Goal: Task Accomplishment & Management: Manage account settings

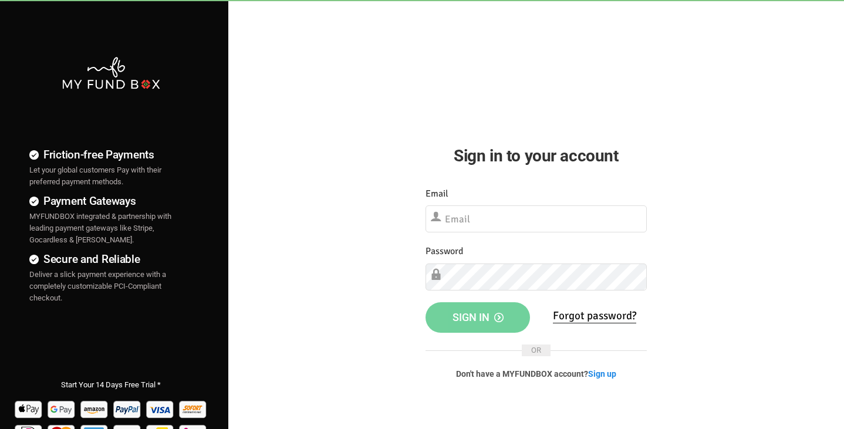
click at [482, 208] on input "text" at bounding box center [535, 218] width 221 height 27
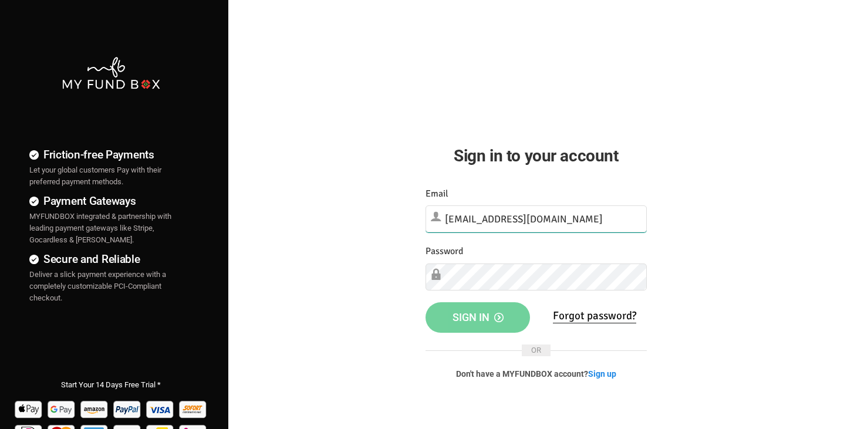
type input "cloud@fyf.is"
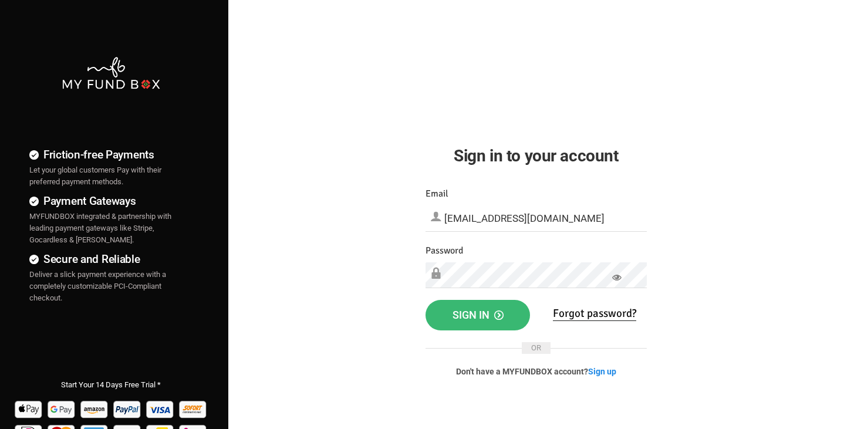
click at [481, 305] on button "Sign in" at bounding box center [477, 315] width 105 height 31
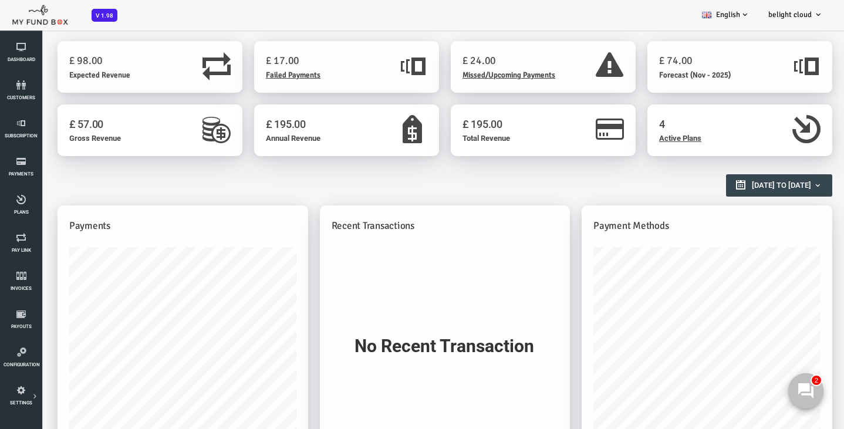
click at [801, 391] on use at bounding box center [805, 390] width 15 height 15
click at [27, 160] on icon at bounding box center [21, 161] width 35 height 9
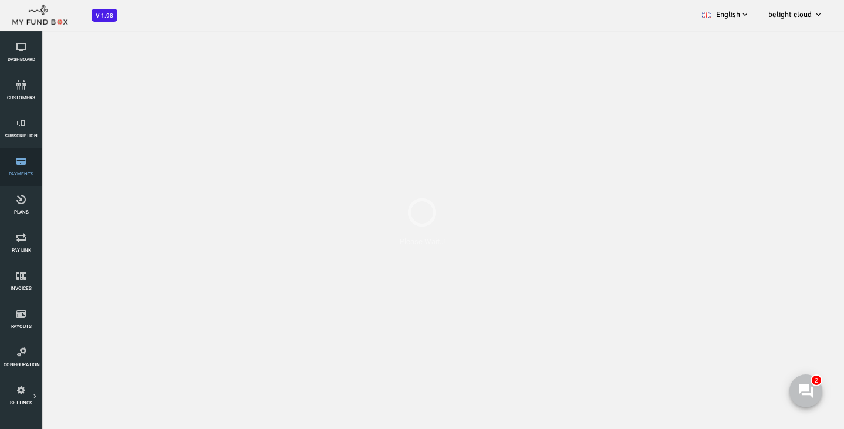
select select "100"
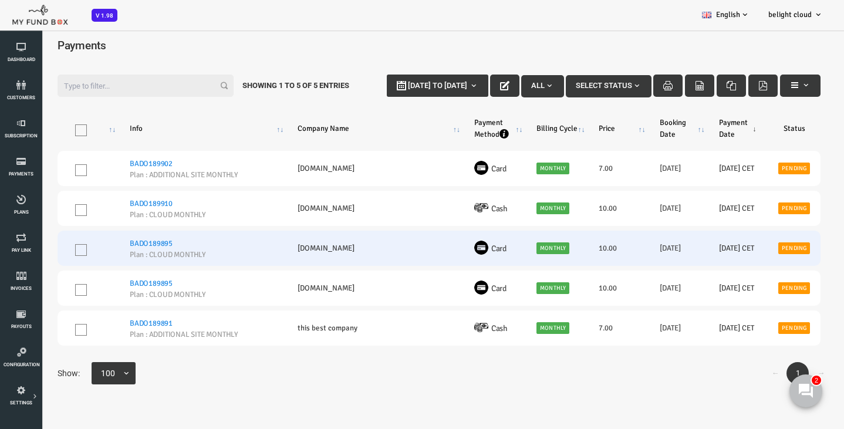
scroll to position [11, 0]
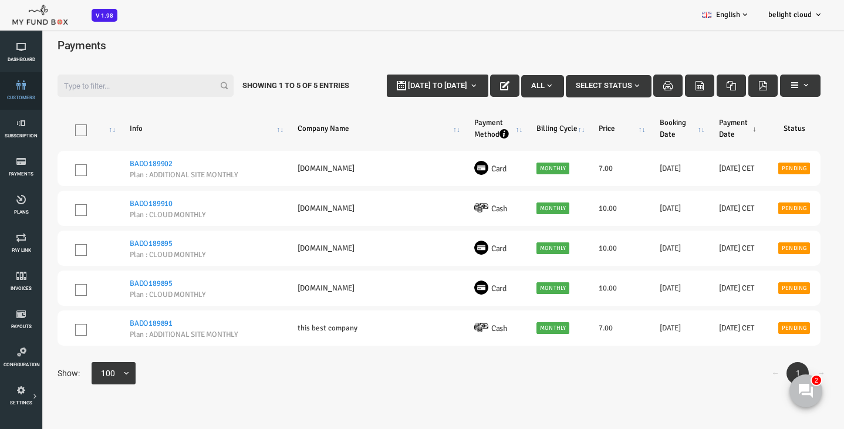
click at [22, 94] on link "customers" at bounding box center [21, 91] width 35 height 38
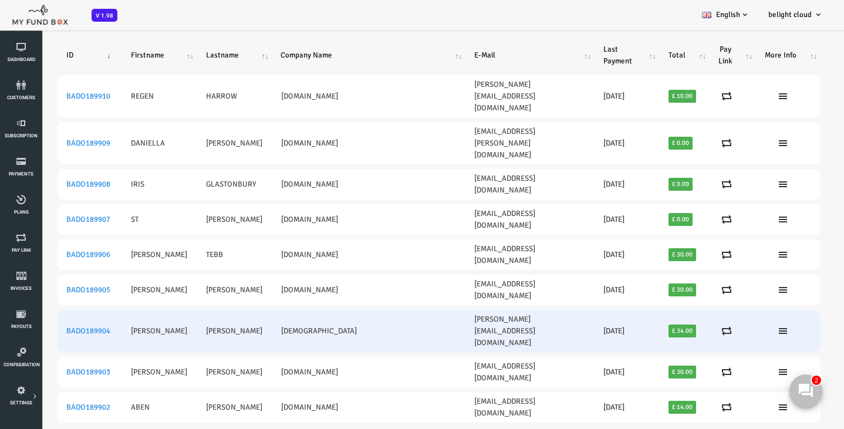
scroll to position [33, 0]
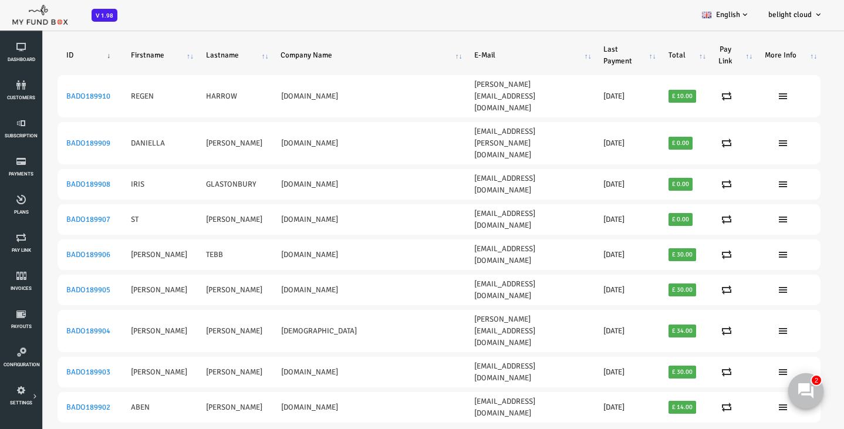
click at [812, 396] on use at bounding box center [805, 390] width 15 height 15
click at [789, 395] on button at bounding box center [805, 390] width 35 height 35
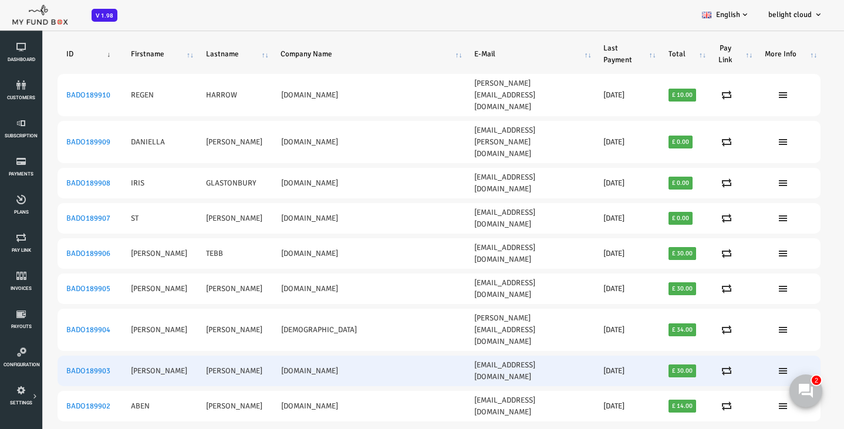
scroll to position [0, 0]
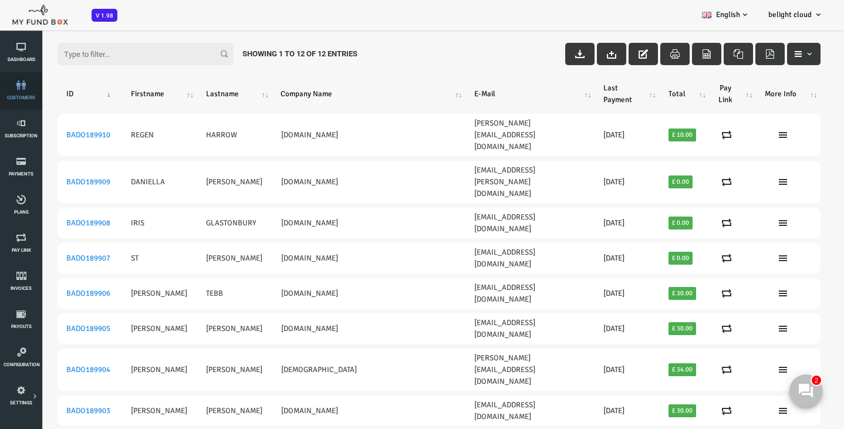
click at [29, 82] on icon at bounding box center [21, 84] width 35 height 9
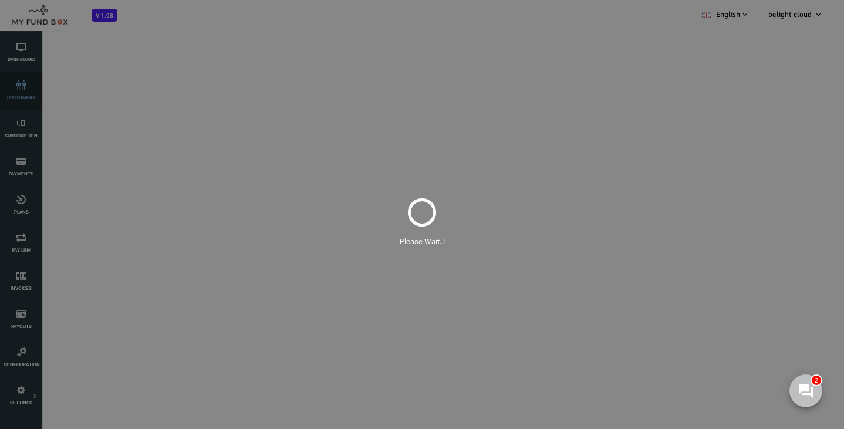
select select "100"
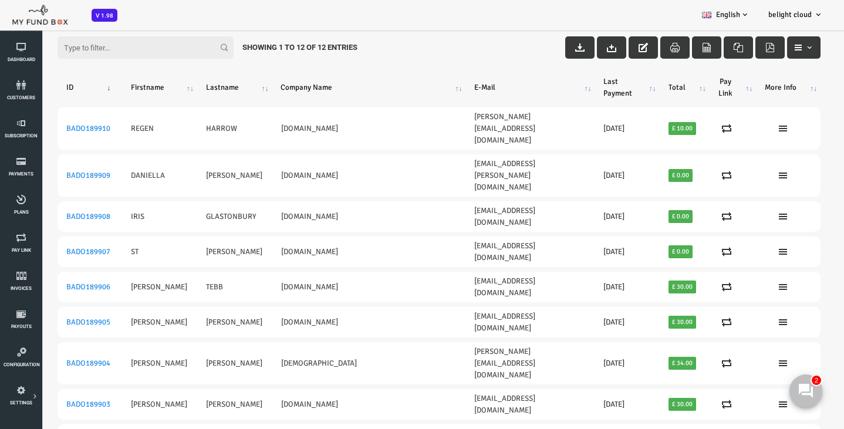
scroll to position [39, 0]
click at [23, 126] on icon at bounding box center [21, 123] width 35 height 9
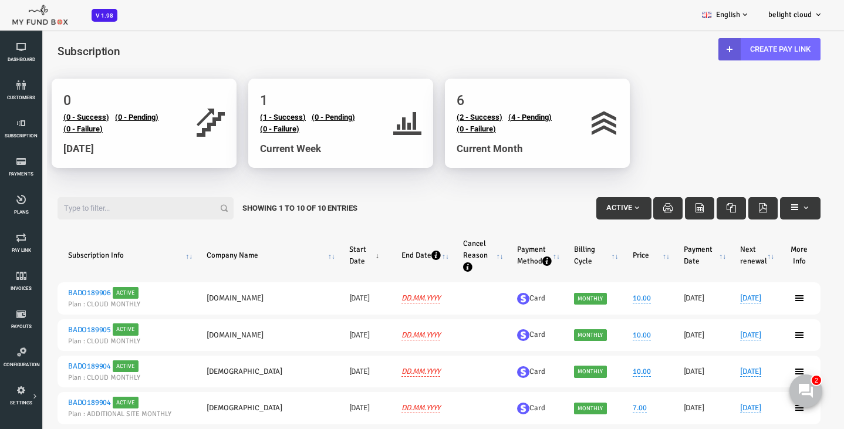
scroll to position [0, 0]
click at [21, 127] on icon at bounding box center [21, 123] width 35 height 9
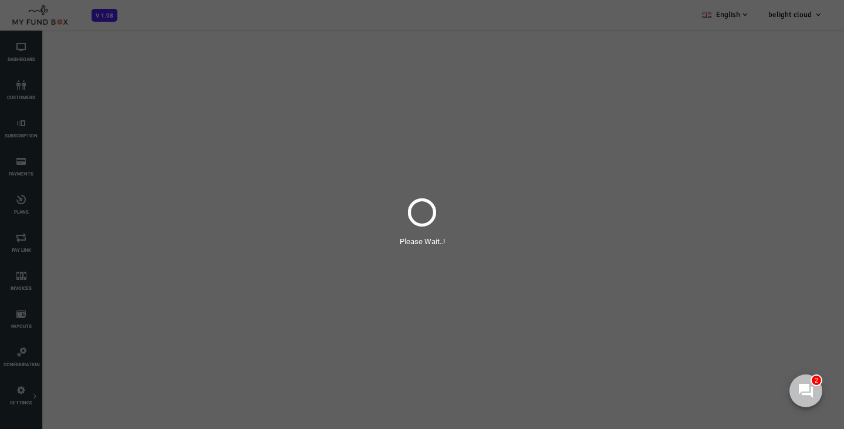
select select "100"
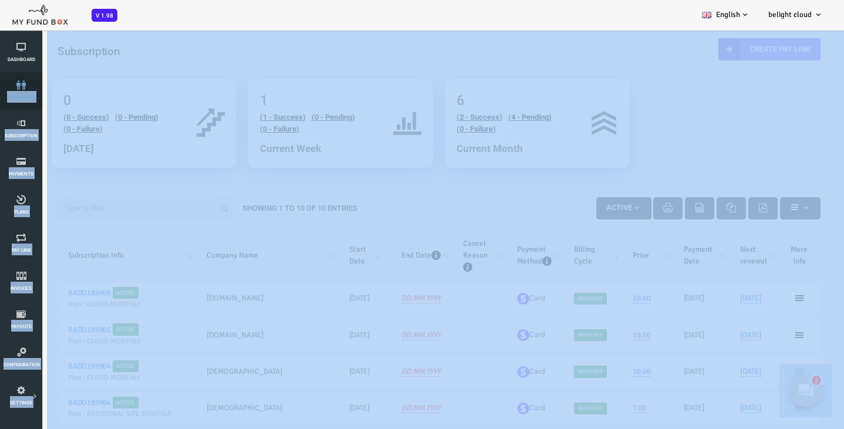
click at [15, 87] on icon at bounding box center [21, 84] width 35 height 9
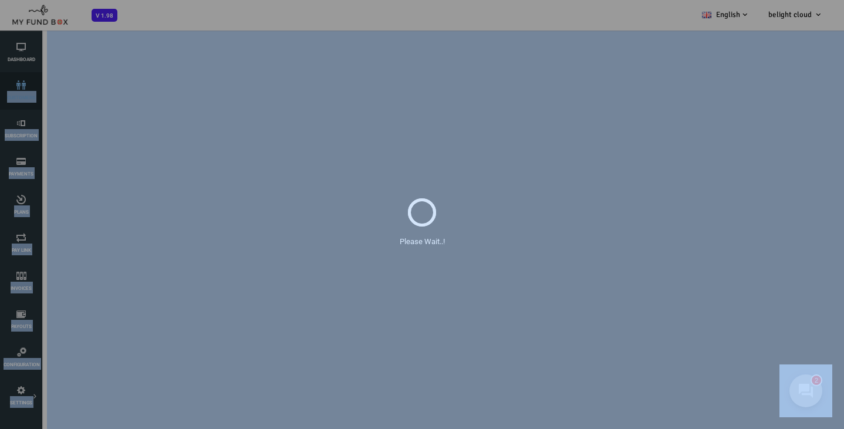
select select "100"
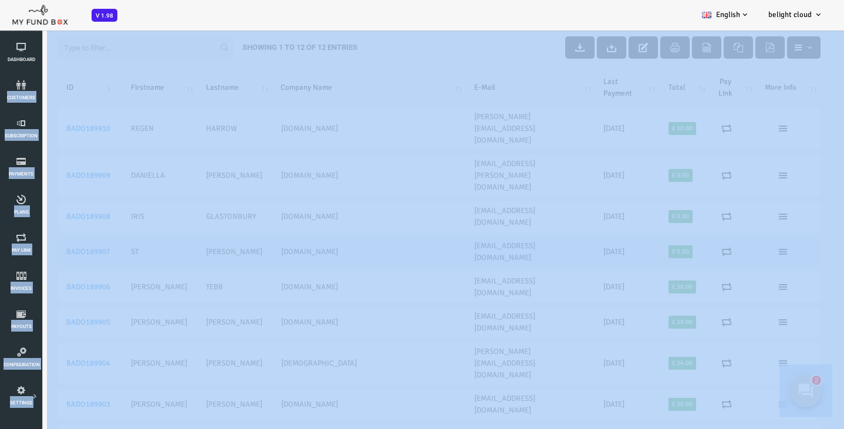
scroll to position [39, 0]
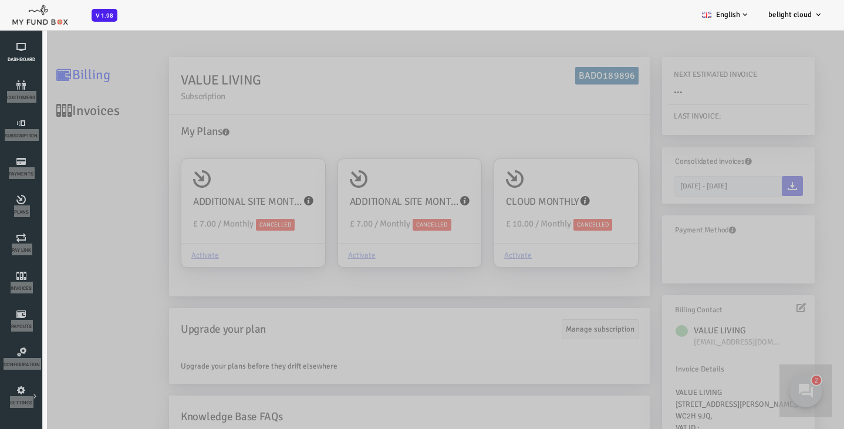
scroll to position [7, 0]
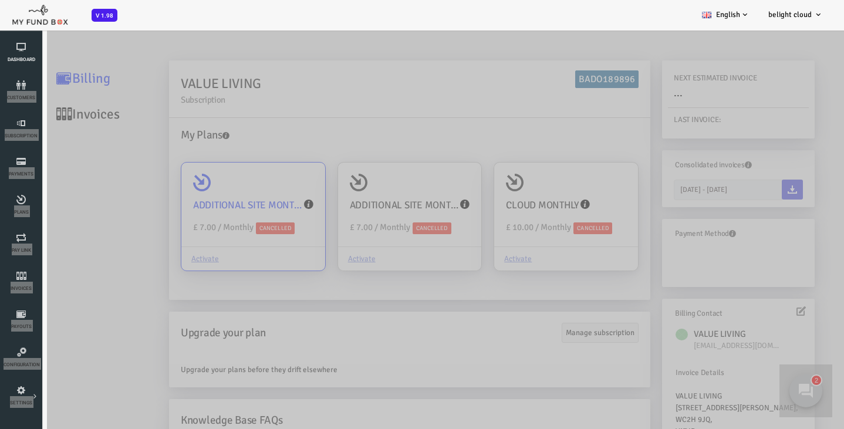
click at [232, 181] on div "ADDITIONAL SITE MONTHLY £ 7.00 / Monthly Cancelled" at bounding box center [219, 205] width 144 height 85
click at [265, 181] on input "ADDITIONAL SITE MONTHLY £ 7.00 / Monthly Cancelled Activate" at bounding box center [276, 178] width 23 height 23
radio input "true"
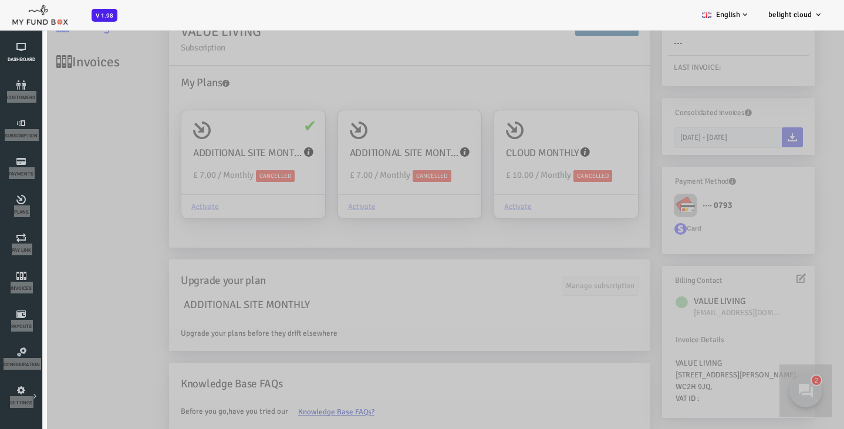
scroll to position [66, 0]
click at [542, 119] on div "CLOUD MONTHLY £ 10.00 / Monthly Cancelled" at bounding box center [532, 152] width 144 height 85
click at [577, 119] on input "CLOUD MONTHLY £ 10.00 / Monthly Cancelled Activate" at bounding box center [588, 126] width 23 height 23
radio input "true"
click at [810, 391] on icon at bounding box center [805, 390] width 15 height 15
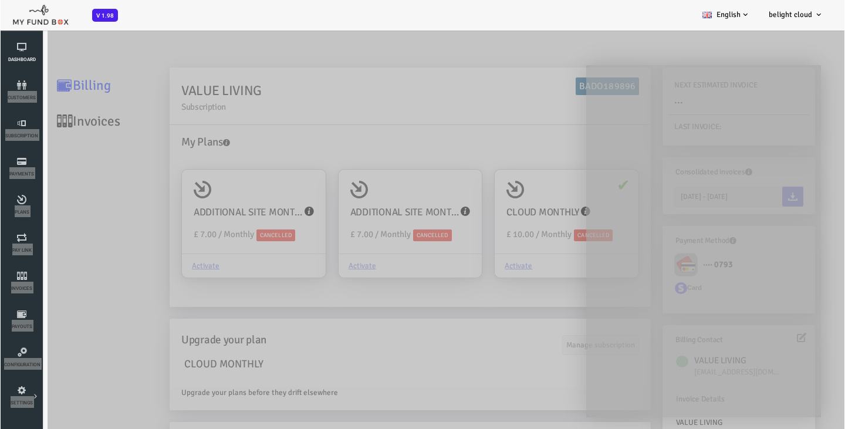
scroll to position [0, 0]
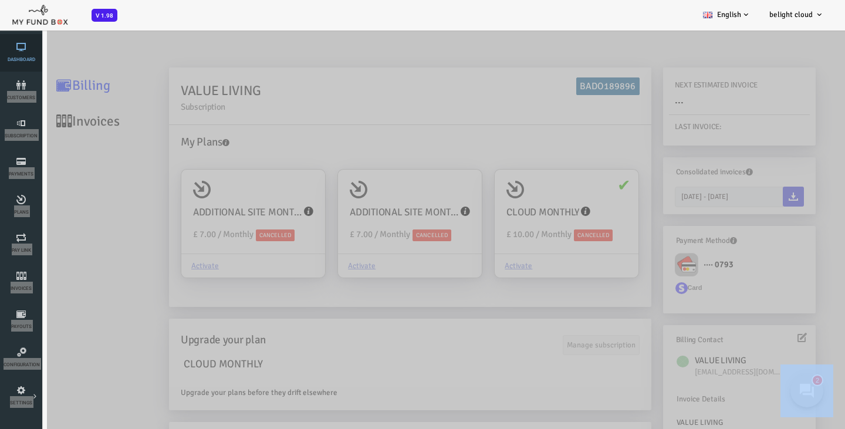
click at [0, 0] on span "Dashboard" at bounding box center [0, 0] width 0 height 0
